Goal: Information Seeking & Learning: Compare options

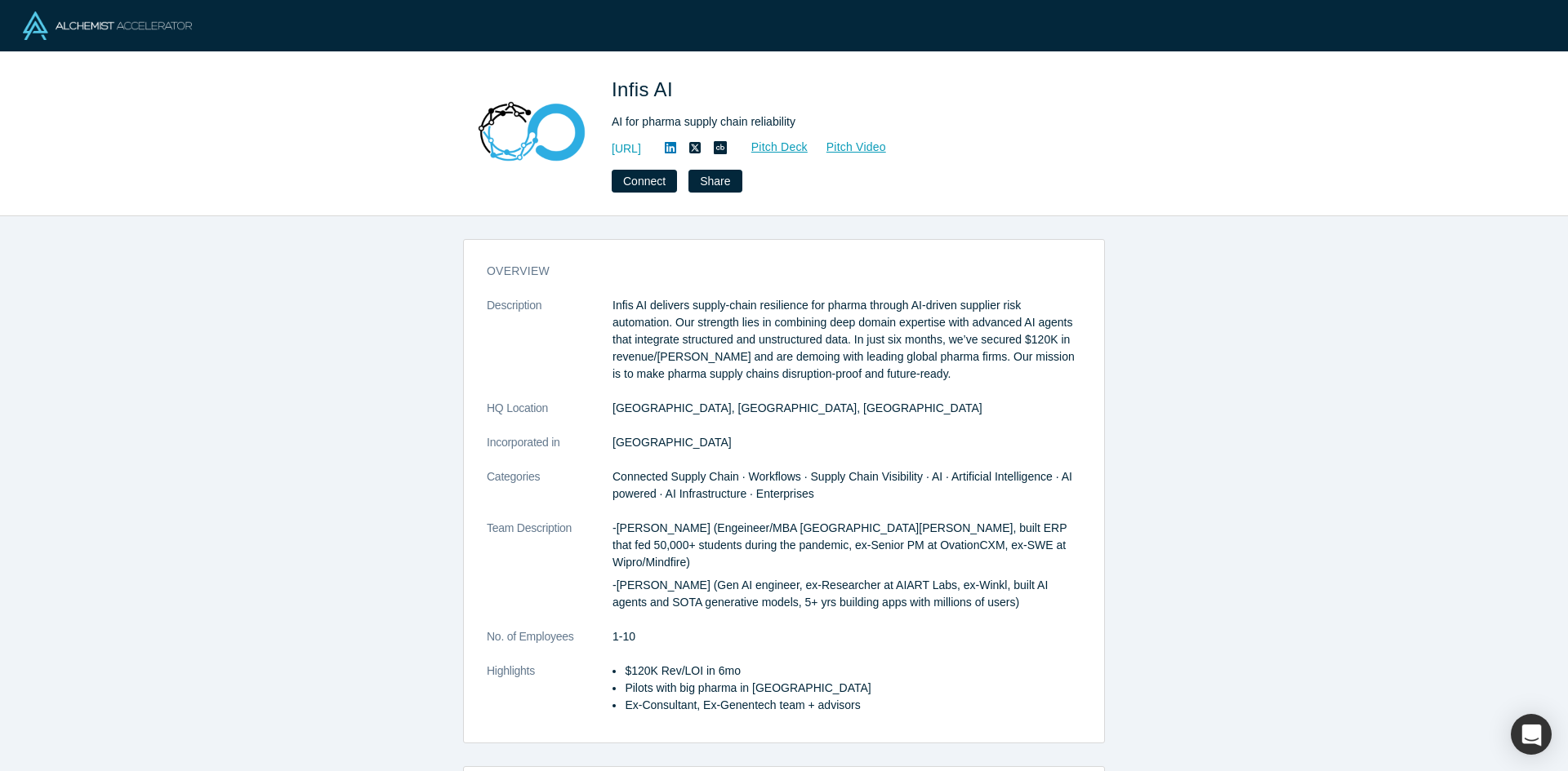
click at [198, 370] on div "overview Description Infis AI delivers supply-chain resilience for pharma throu…" at bounding box center [784, 494] width 1568 height 555
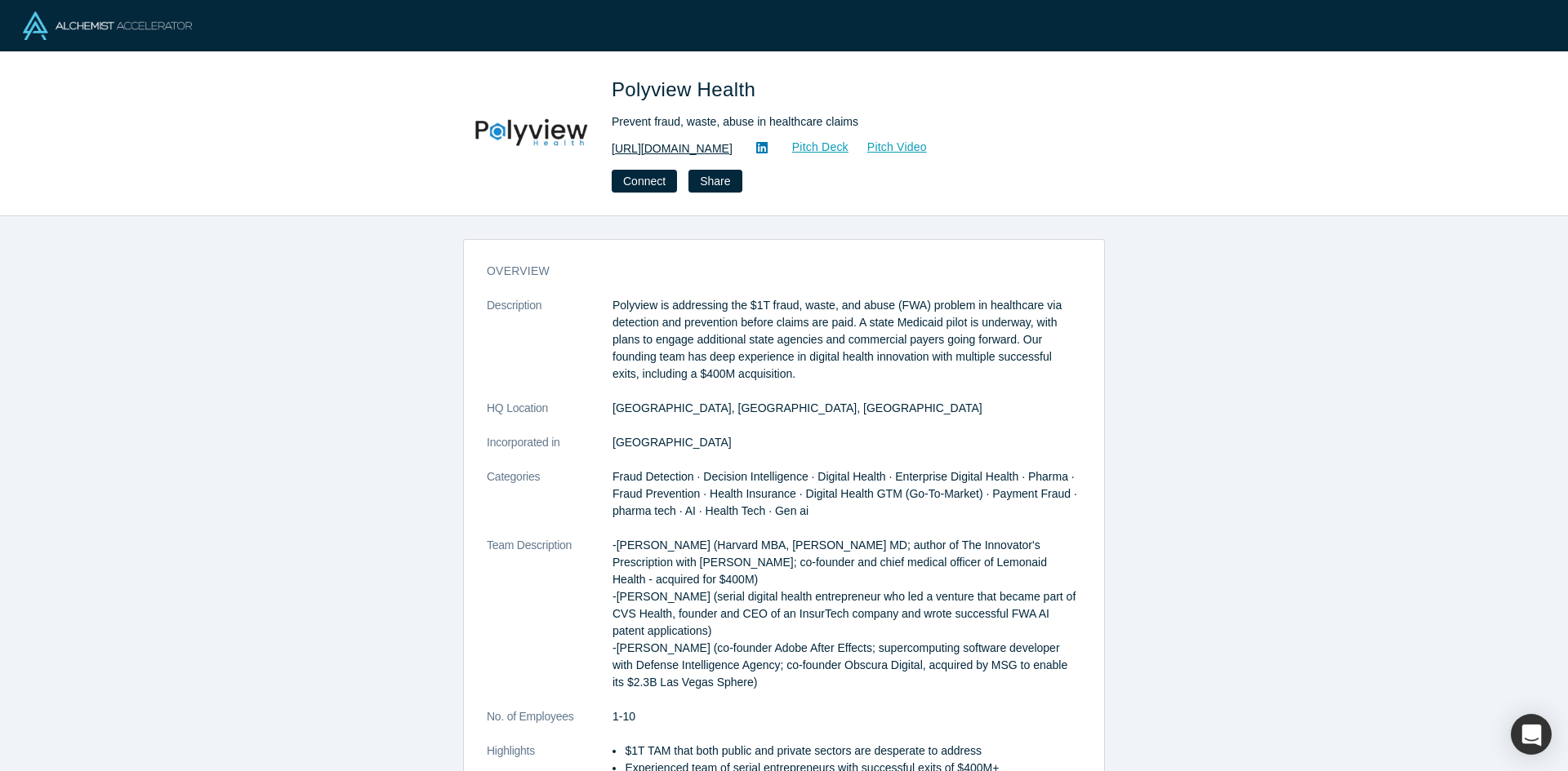
drag, startPoint x: 601, startPoint y: 144, endPoint x: 758, endPoint y: 151, distance: 157.2
click at [758, 151] on div "Polyview Health Prevent fraud, waste, abuse in healthcare claims https://www.Po…" at bounding box center [783, 133] width 642 height 118
copy link "https://www.Polyview.Health"
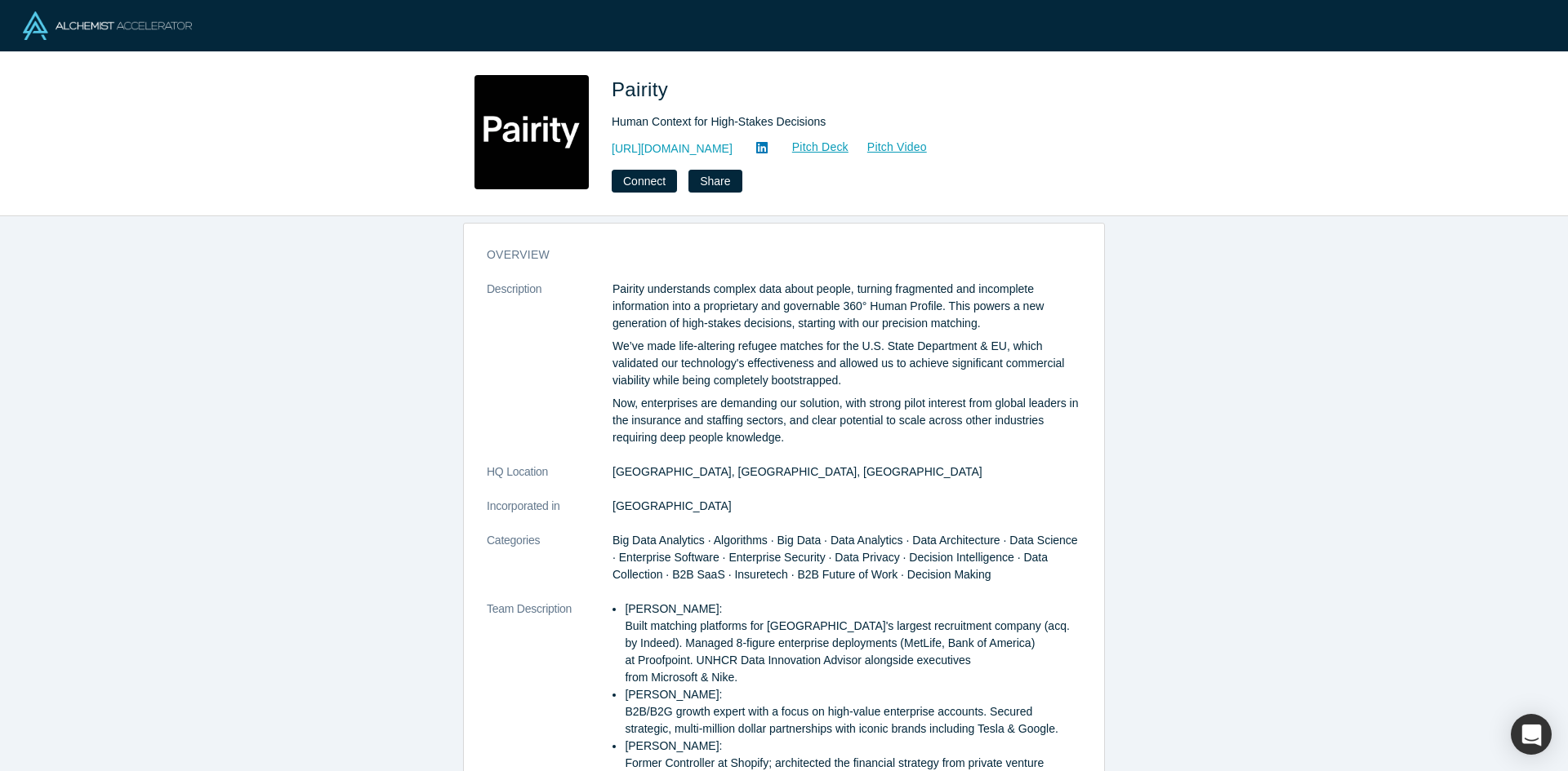
scroll to position [36, 0]
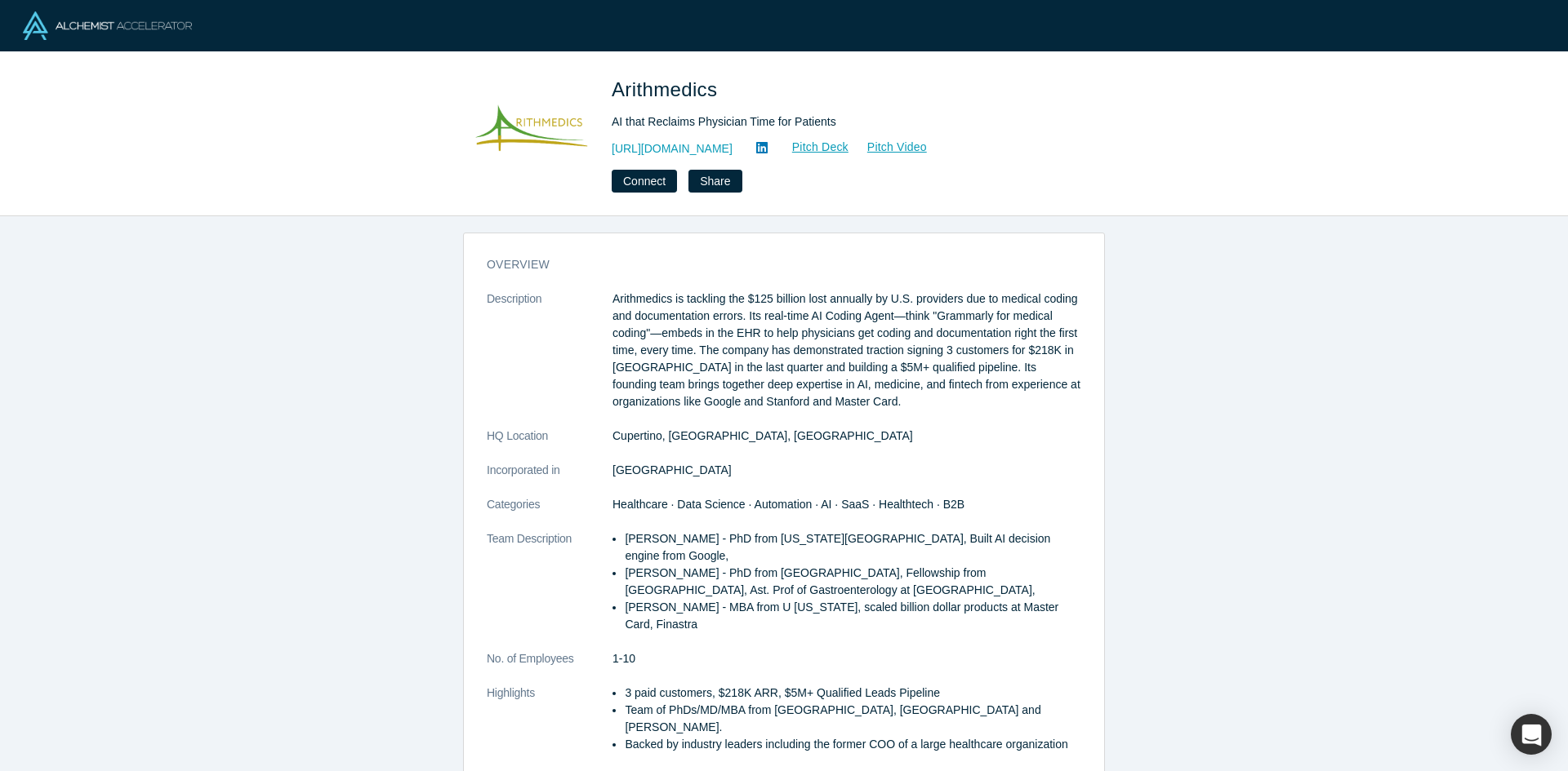
scroll to position [8, 0]
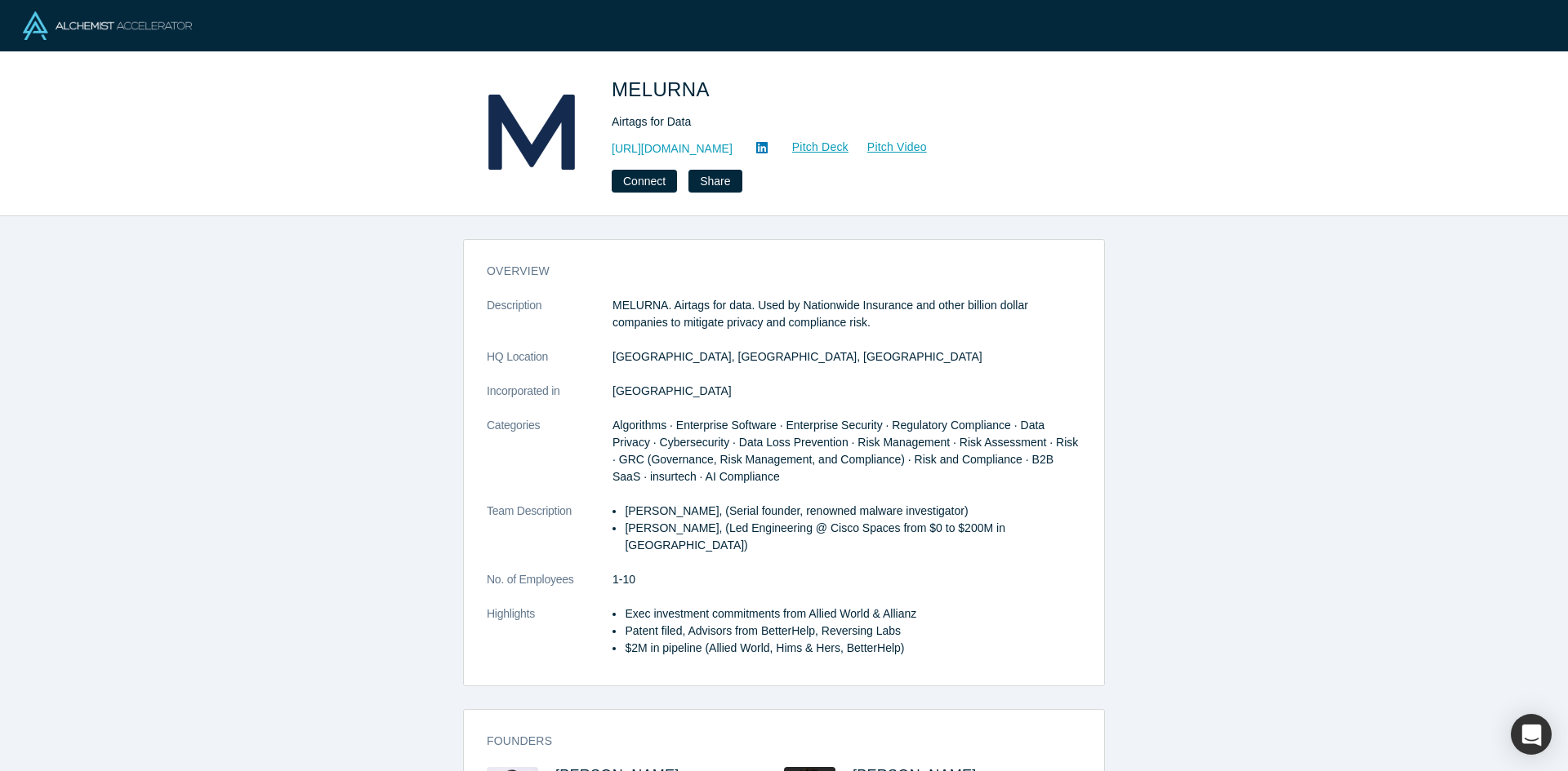
drag, startPoint x: 605, startPoint y: 149, endPoint x: 745, endPoint y: 149, distance: 140.0
click at [745, 149] on div "MELURNA Airtags for Data https://www.melurna.com Pitch Deck Pitch Video Connect…" at bounding box center [783, 133] width 642 height 118
copy link "https://www.melurna.com"
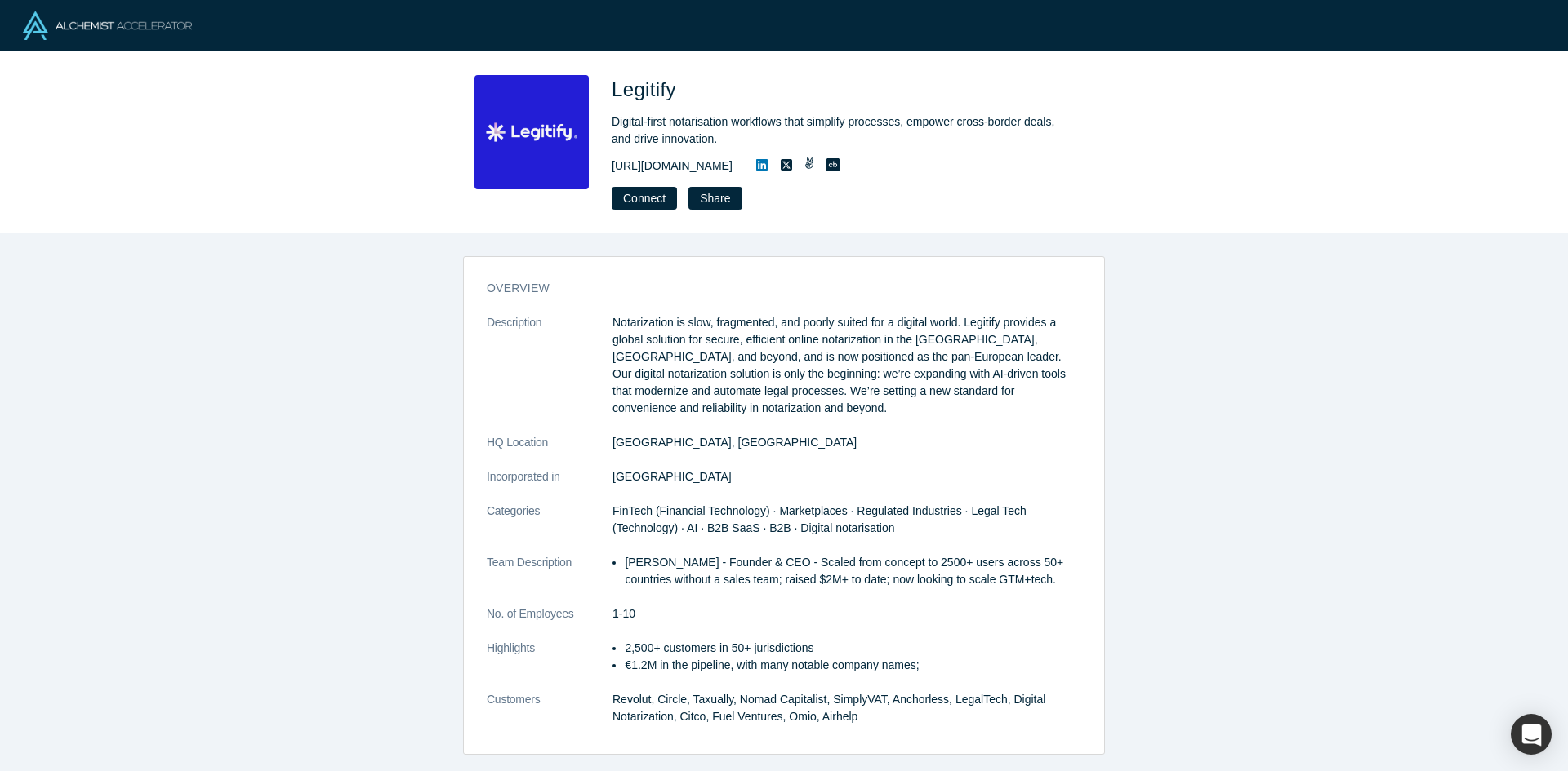
drag, startPoint x: 606, startPoint y: 165, endPoint x: 729, endPoint y: 160, distance: 123.1
click at [729, 160] on div "Legitify Digital-first notarisation workflows that simplify processes, empower …" at bounding box center [783, 142] width 642 height 134
copy link "https://www.legitify.eu/"
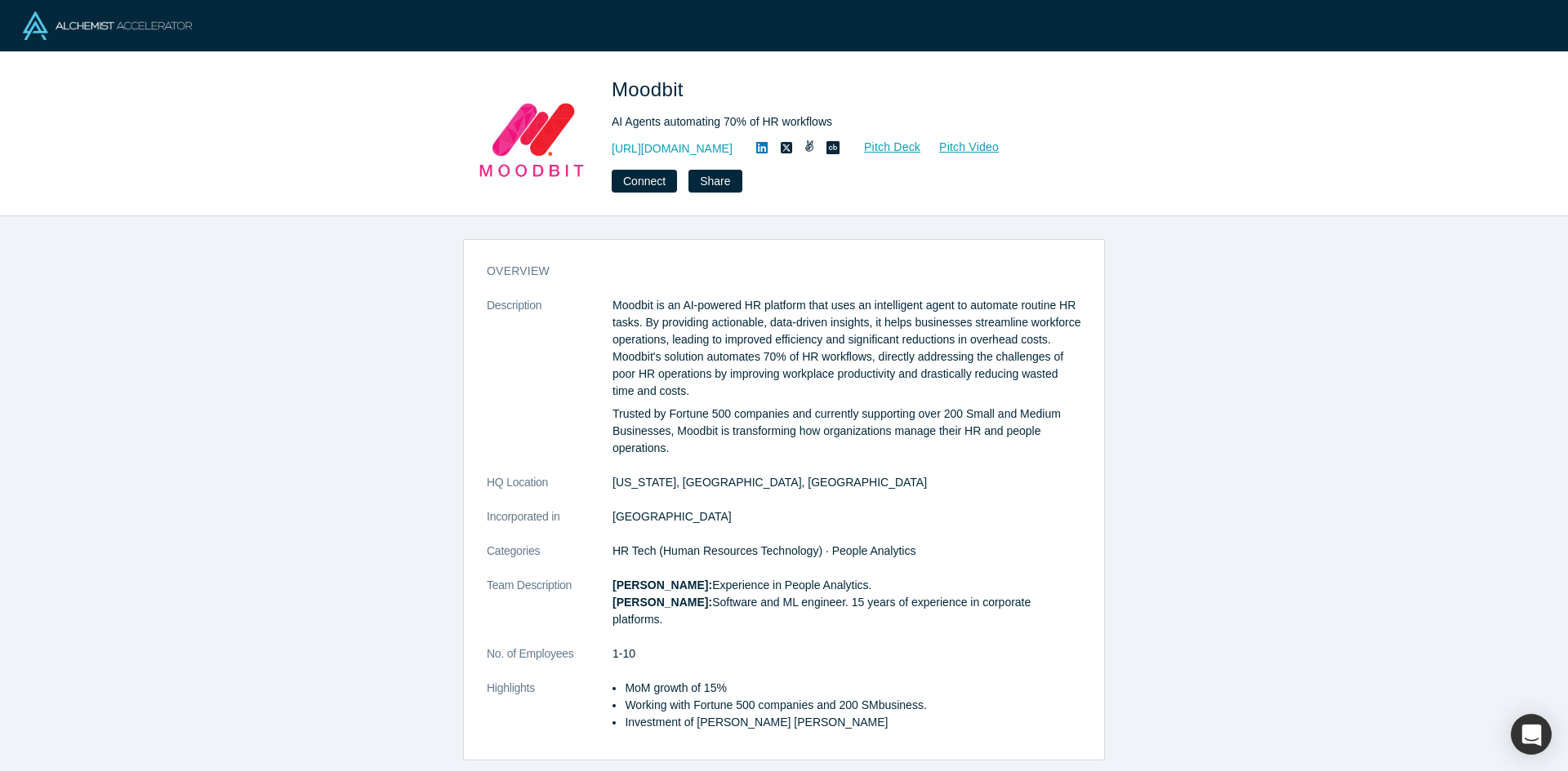
click at [452, 428] on div "overview Description Moodbit is an AI-powered HR platform that uses an intellig…" at bounding box center [784, 494] width 1568 height 555
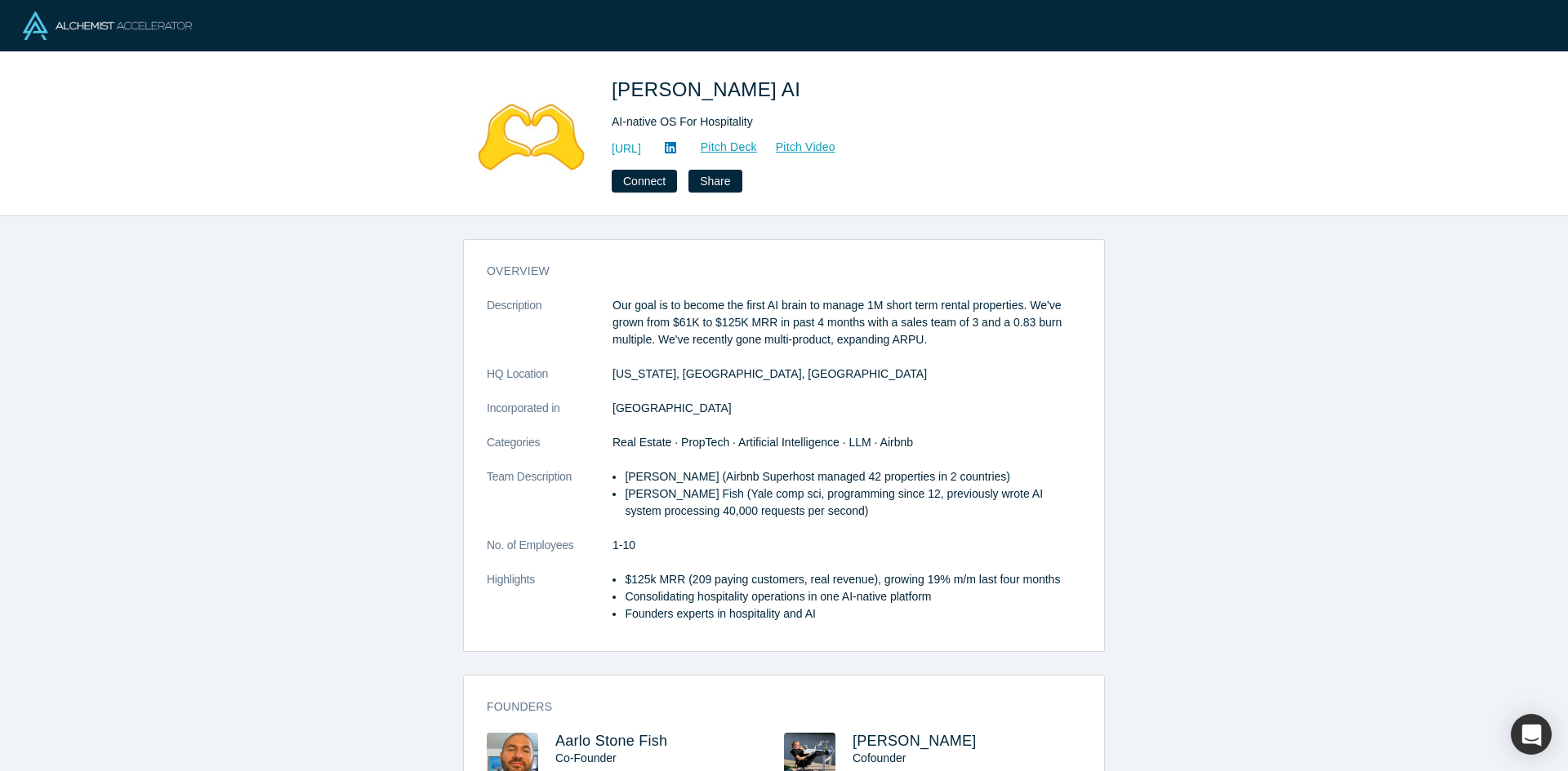
drag, startPoint x: 605, startPoint y: 146, endPoint x: 701, endPoint y: 147, distance: 96.0
click at [701, 147] on div "Besty AI AI-native OS For Hospitality http://getbesty.ai Pitch Deck Pitch Video…" at bounding box center [783, 133] width 642 height 118
copy link "http://getbesty.ai"
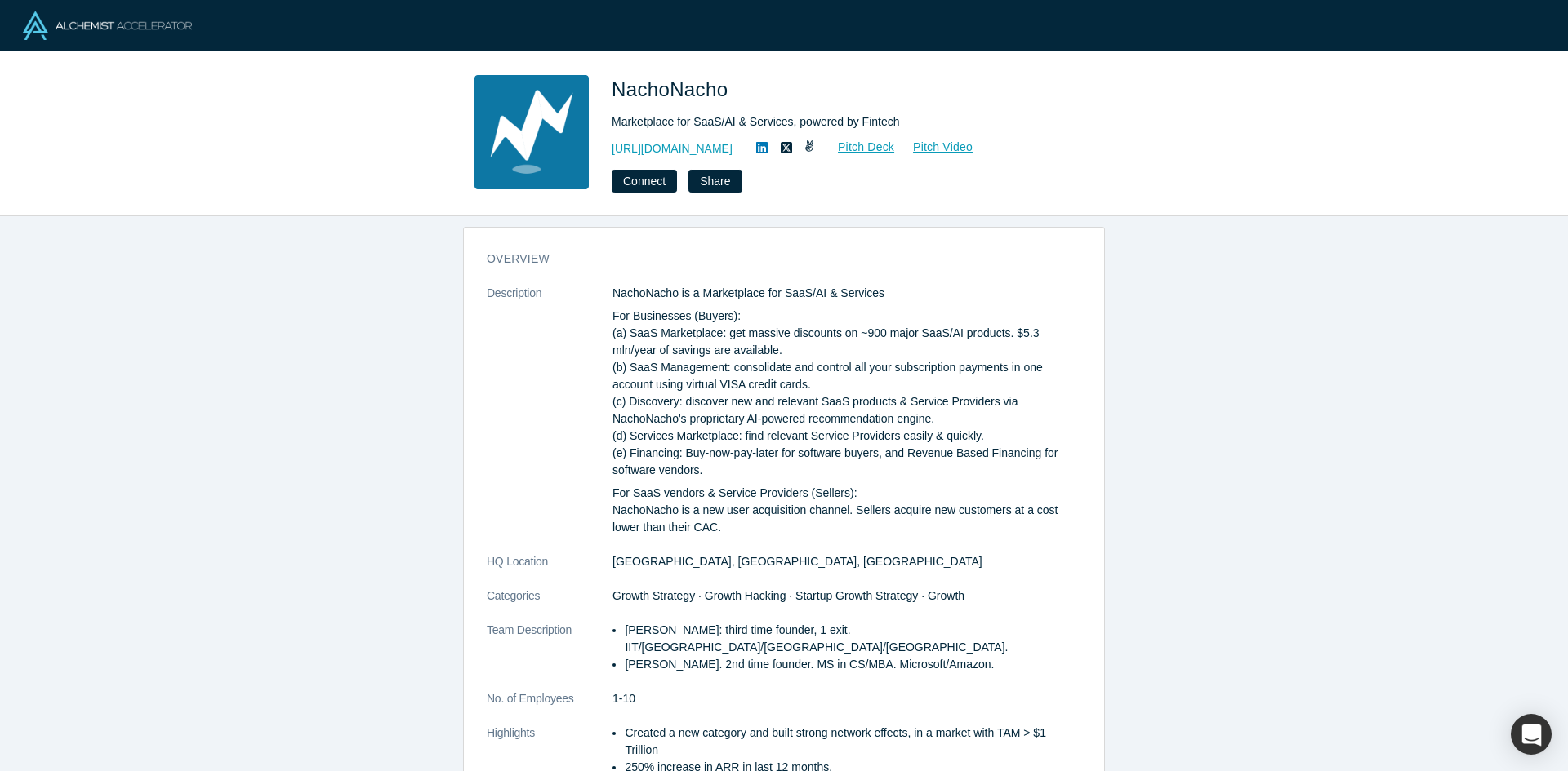
scroll to position [17, 0]
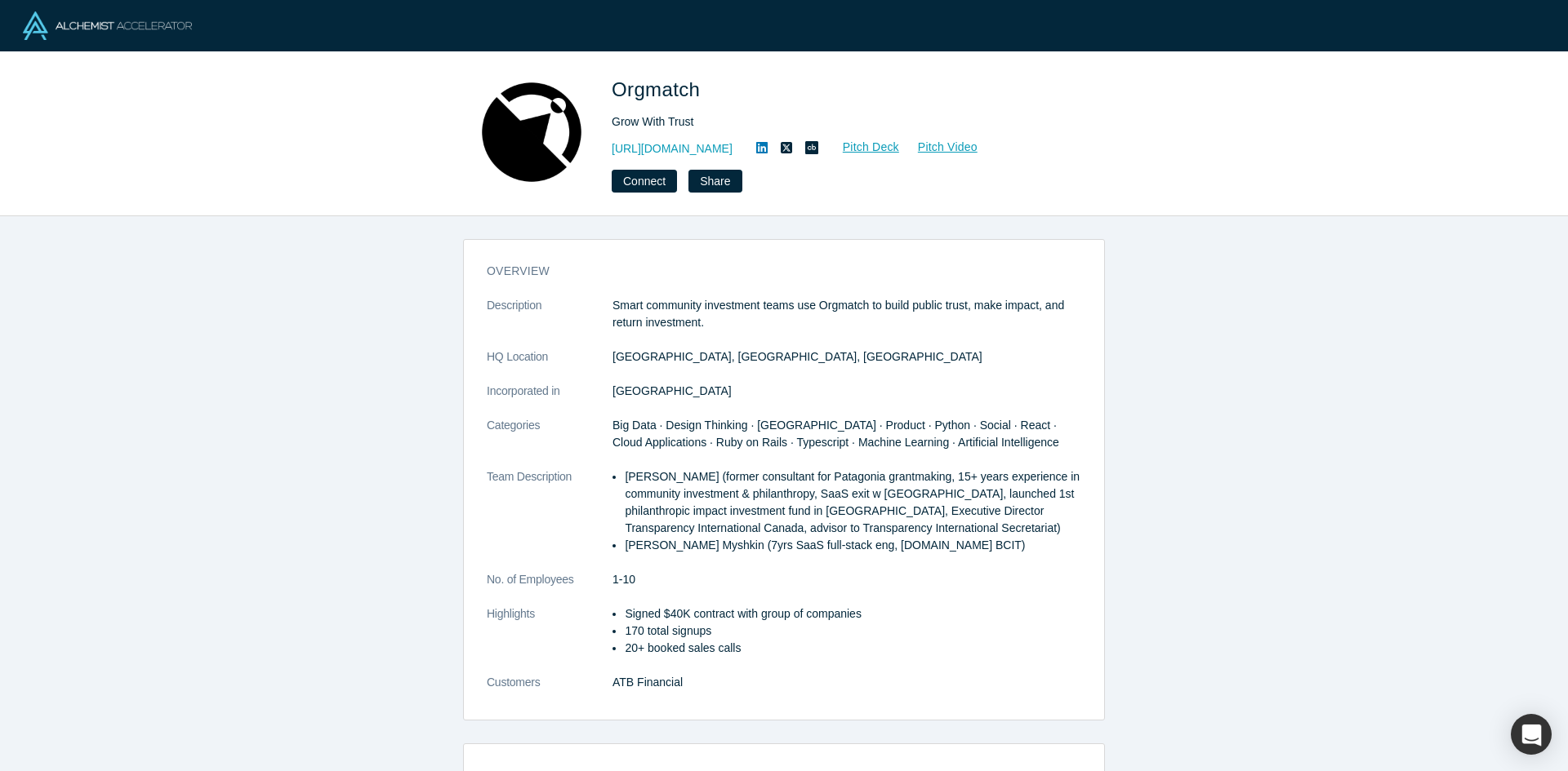
drag, startPoint x: 603, startPoint y: 149, endPoint x: 755, endPoint y: 144, distance: 152.1
click at [755, 144] on div "Orgmatch Grow With Trust [URL][DOMAIN_NAME] Pitch Deck Pitch Video Connect Share" at bounding box center [783, 133] width 642 height 118
copy link "[URL][DOMAIN_NAME]"
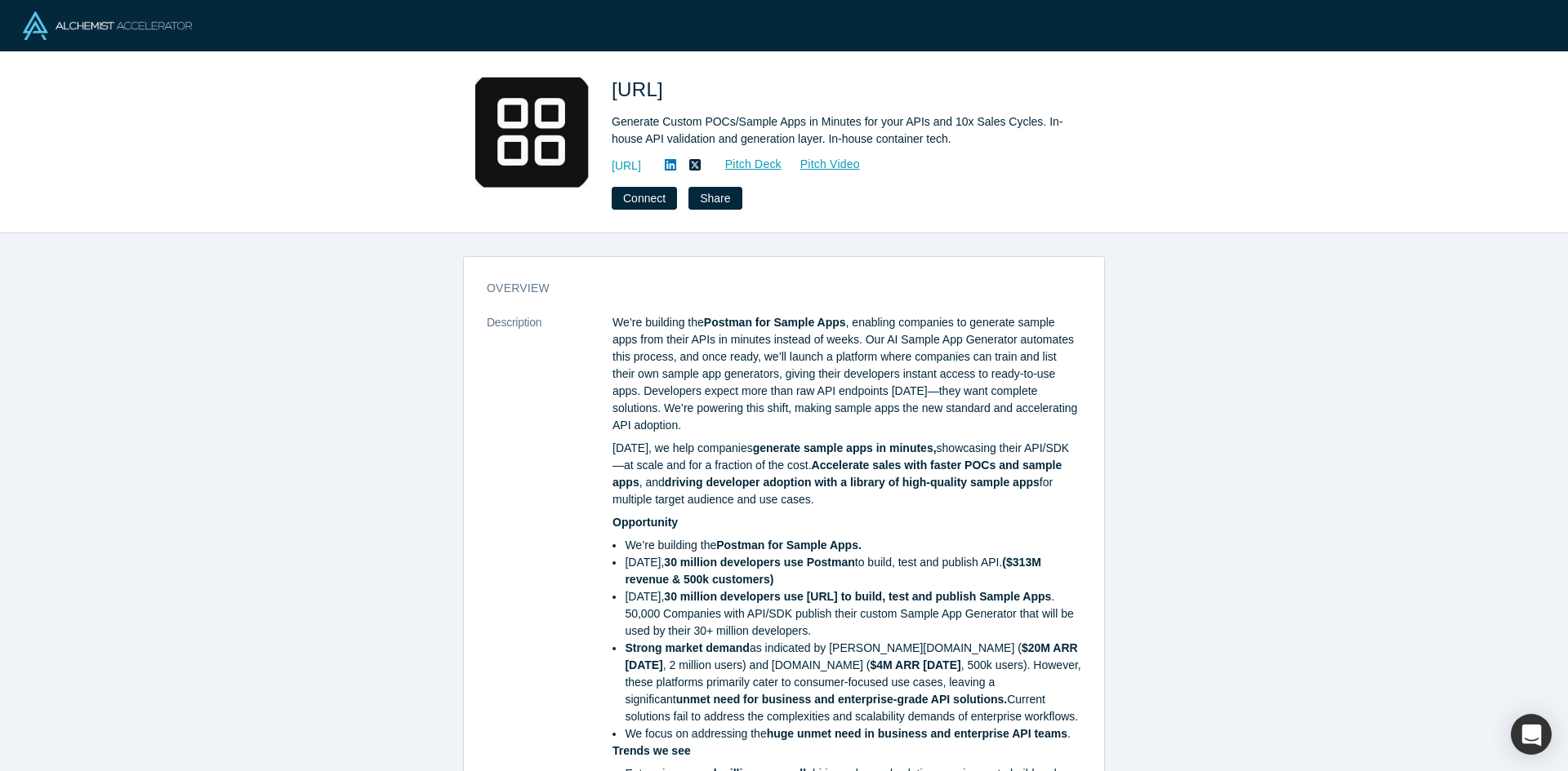
click at [840, 375] on p "We’re building the Postman for Sample Apps , enabling companies to generate sam…" at bounding box center [846, 374] width 468 height 120
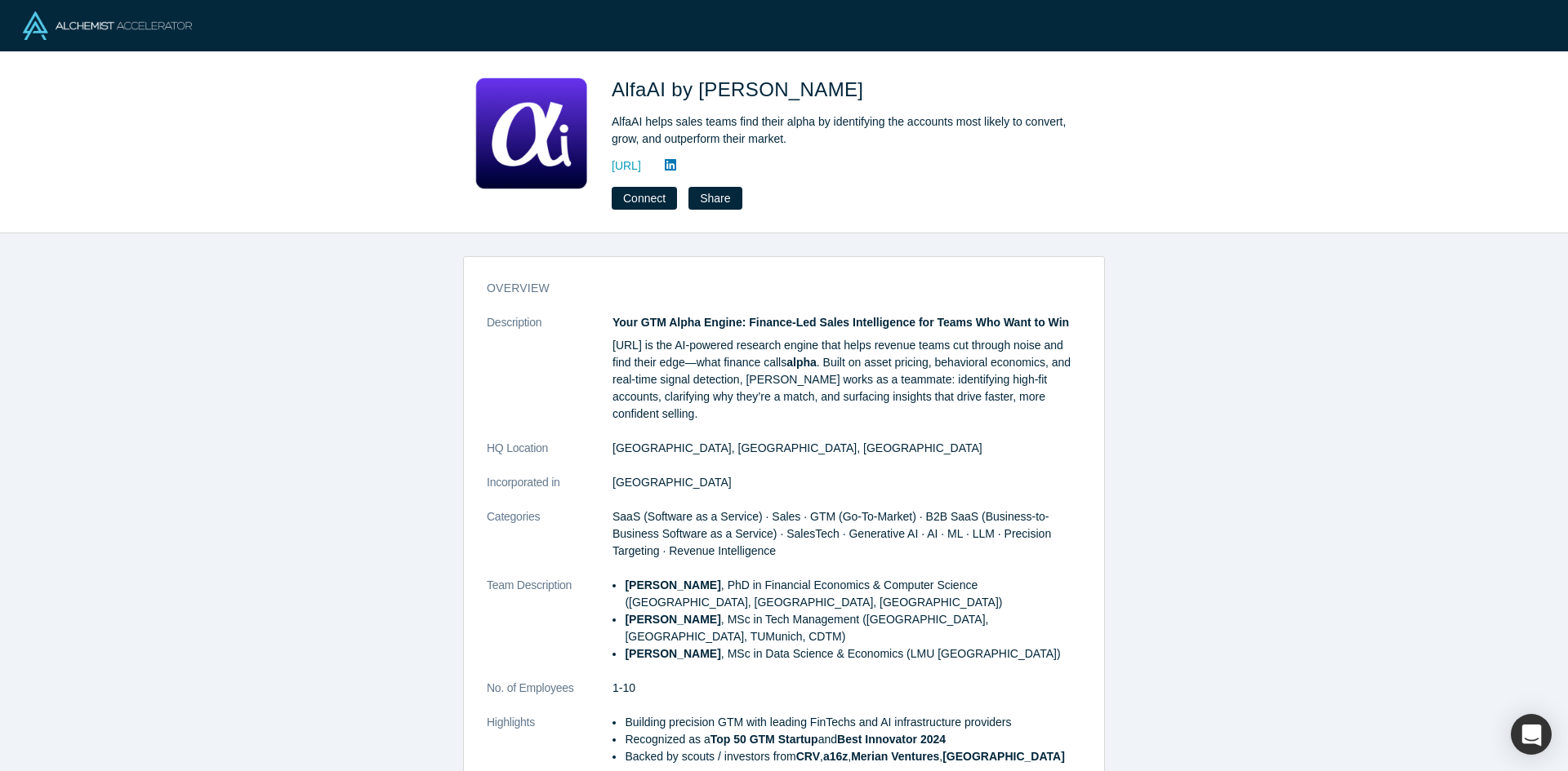
click at [1014, 396] on p "GetAlfa.ai is the AI-powered research engine that helps revenue teams cut throu…" at bounding box center [846, 380] width 468 height 86
drag, startPoint x: 603, startPoint y: 169, endPoint x: 725, endPoint y: 165, distance: 122.1
click at [725, 165] on div "AlfaAI by Loyee AlfaAI helps sales teams find their alpha by identifying the ac…" at bounding box center [783, 142] width 642 height 134
copy link "https://www.loyee.ai"
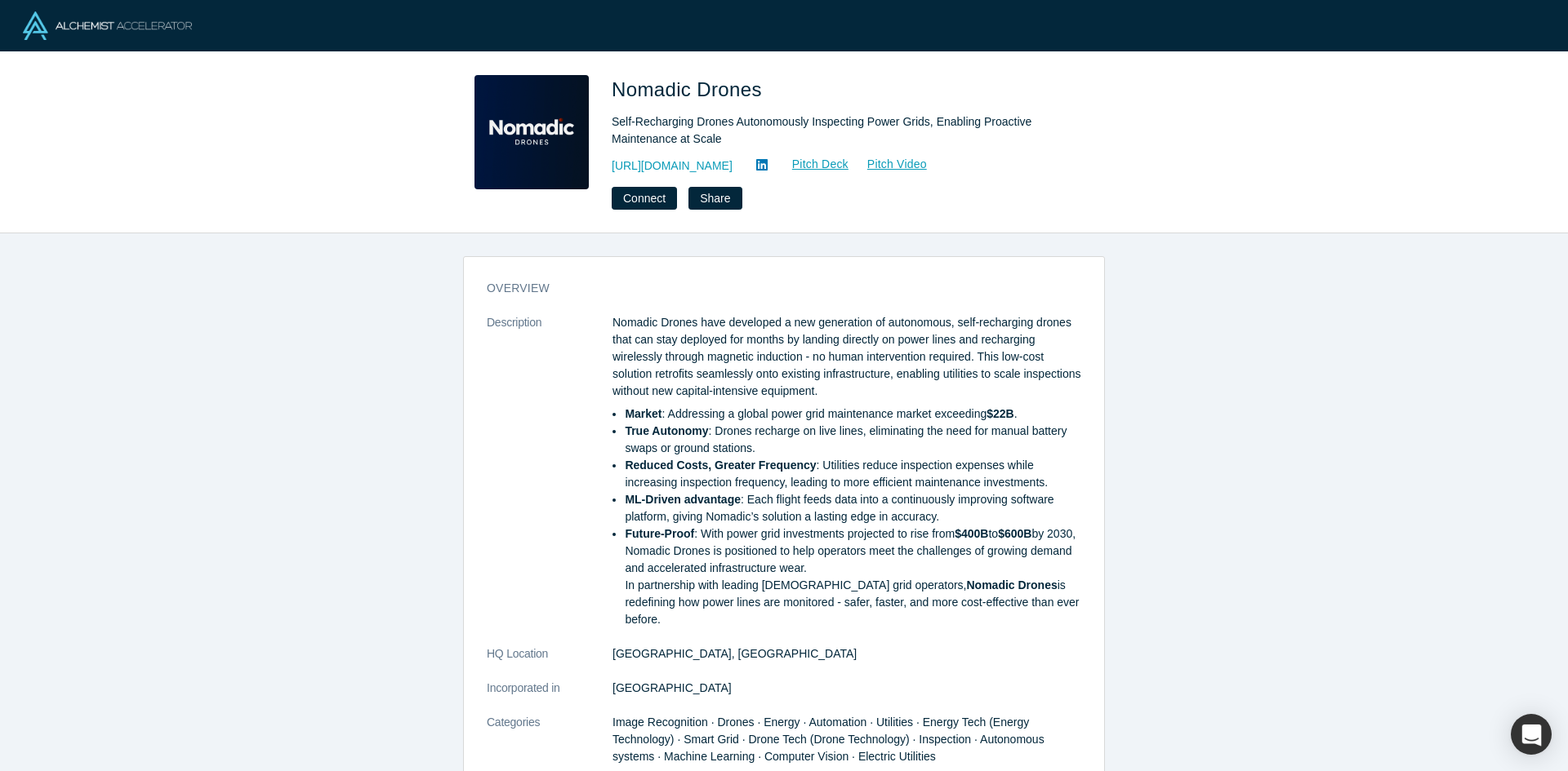
click at [962, 376] on p "Nomadic Drones have developed a new generation of autonomous, self-recharging d…" at bounding box center [846, 357] width 468 height 86
